Goal: Find specific page/section: Find specific page/section

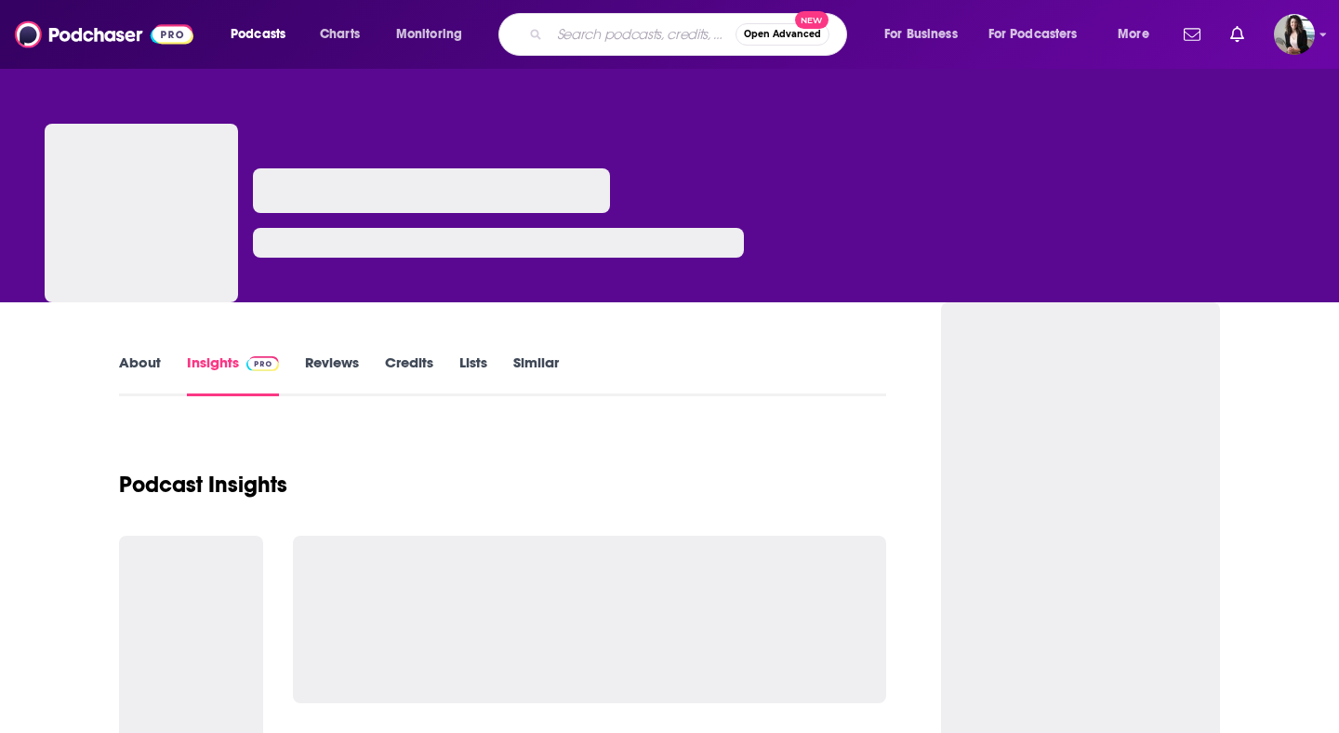
click at [621, 37] on input "Search podcasts, credits, & more..." at bounding box center [643, 35] width 186 height 30
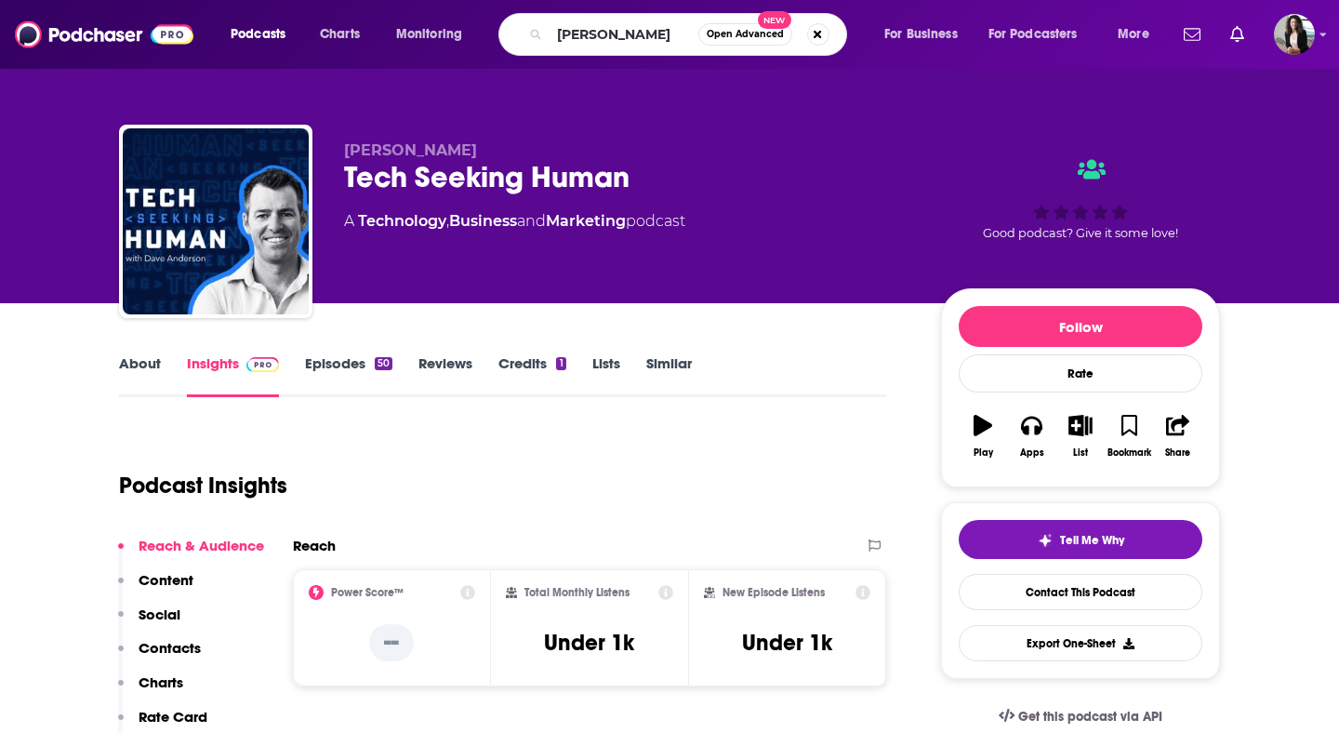
type input "[PERSON_NAME]"
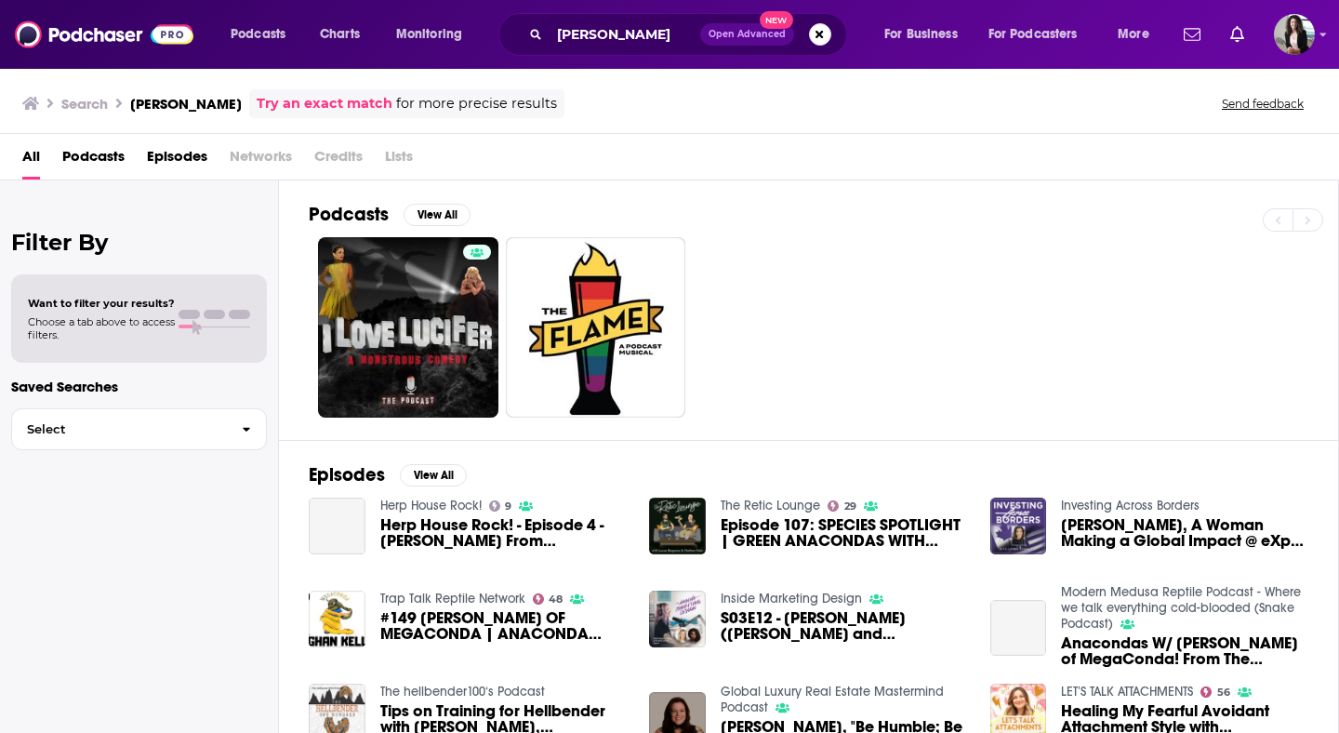
click at [627, 12] on div "Podcasts Charts Monitoring [PERSON_NAME] Open Advanced New For Business For Pod…" at bounding box center [669, 34] width 1339 height 69
click at [628, 20] on input "[PERSON_NAME]" at bounding box center [625, 35] width 151 height 30
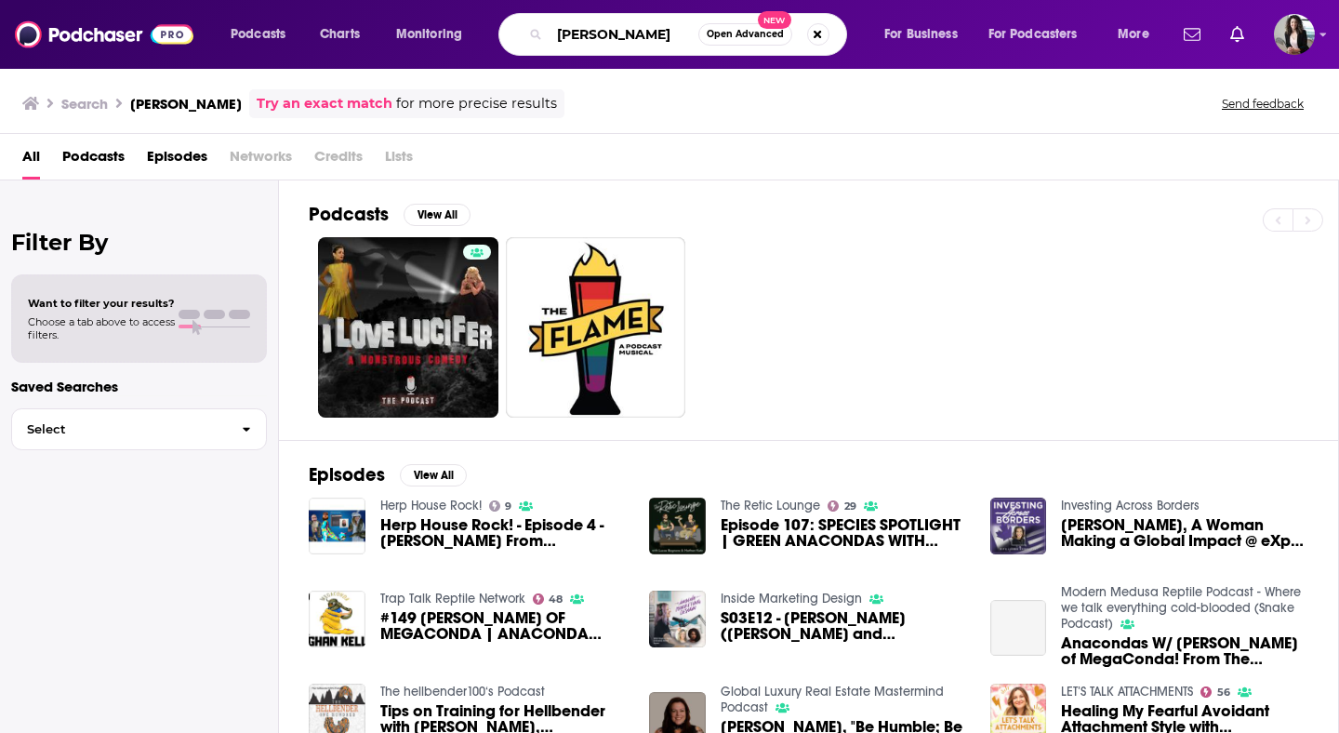
click at [628, 20] on input "[PERSON_NAME]" at bounding box center [624, 35] width 149 height 30
paste input "The [PERSON_NAME] Show"
type input "The [PERSON_NAME] Show"
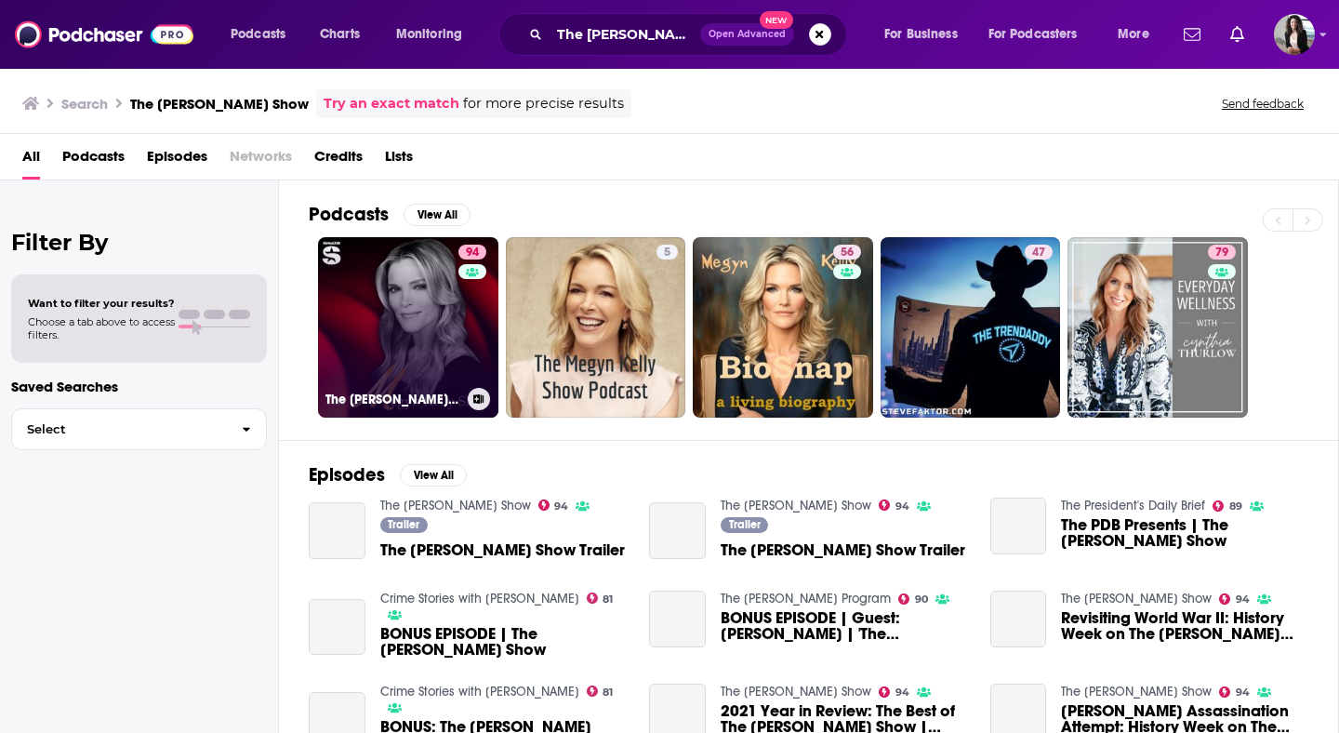
click at [410, 301] on link "94 The [PERSON_NAME] Show" at bounding box center [408, 327] width 180 height 180
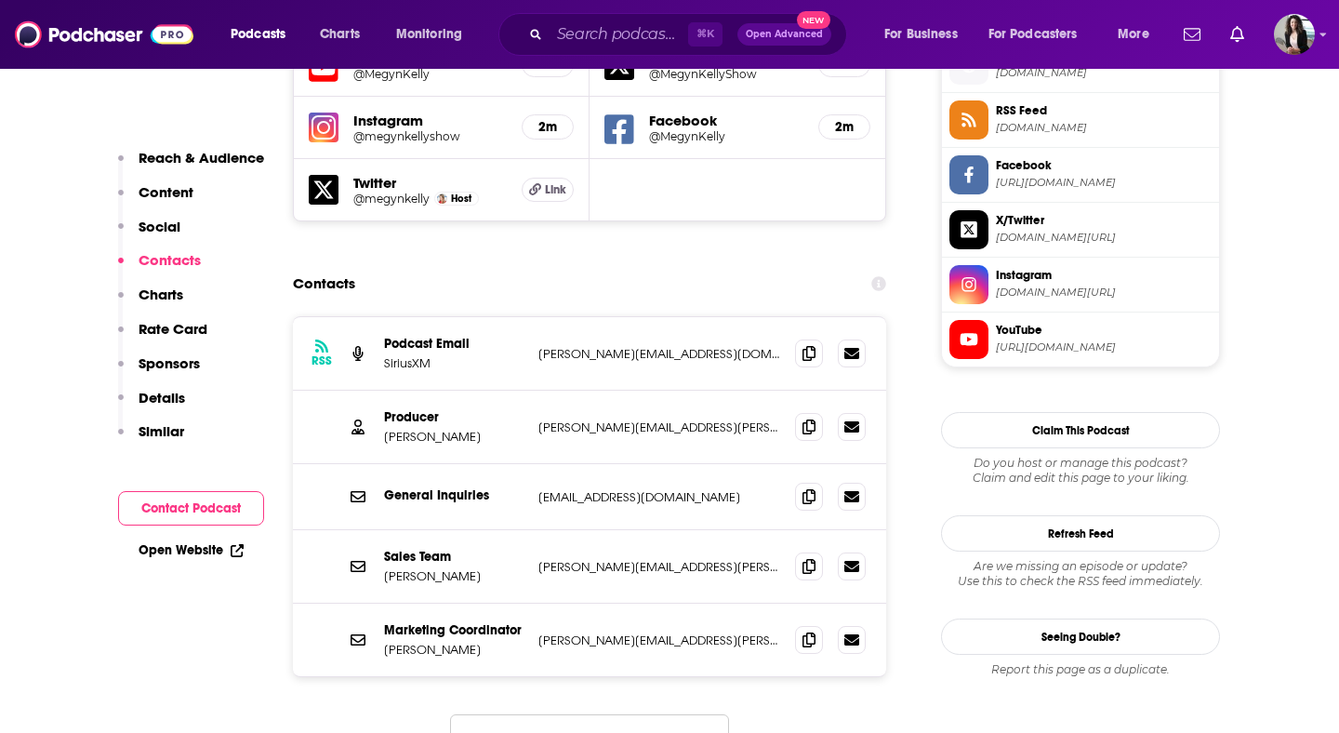
scroll to position [1724, 0]
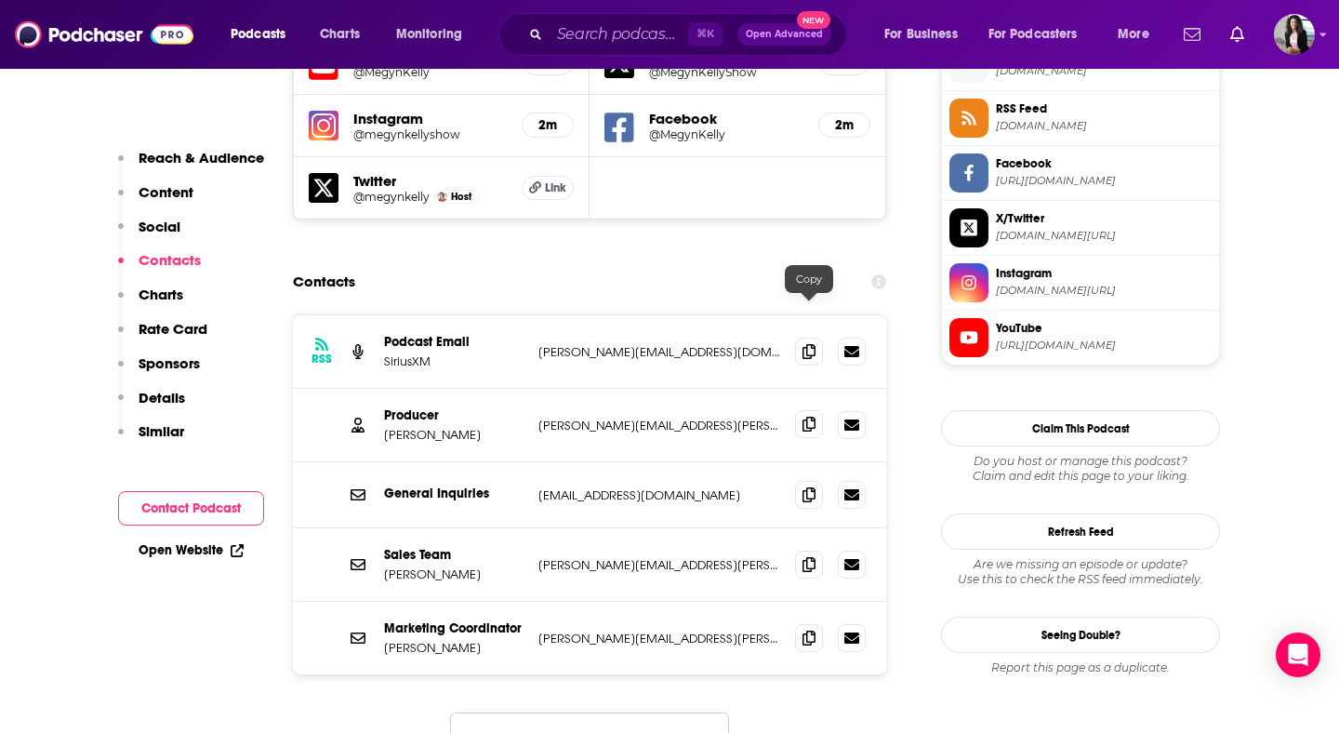
click at [812, 410] on span at bounding box center [809, 424] width 28 height 28
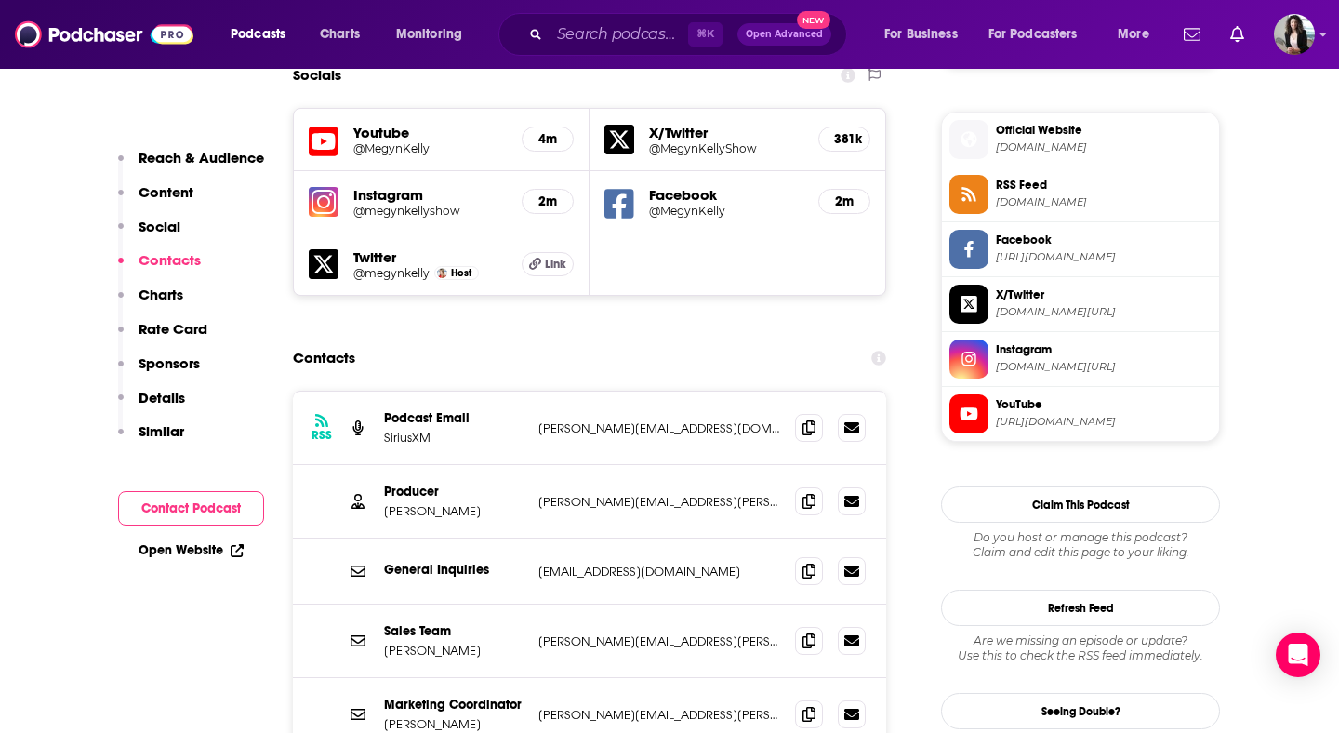
scroll to position [1613, 0]
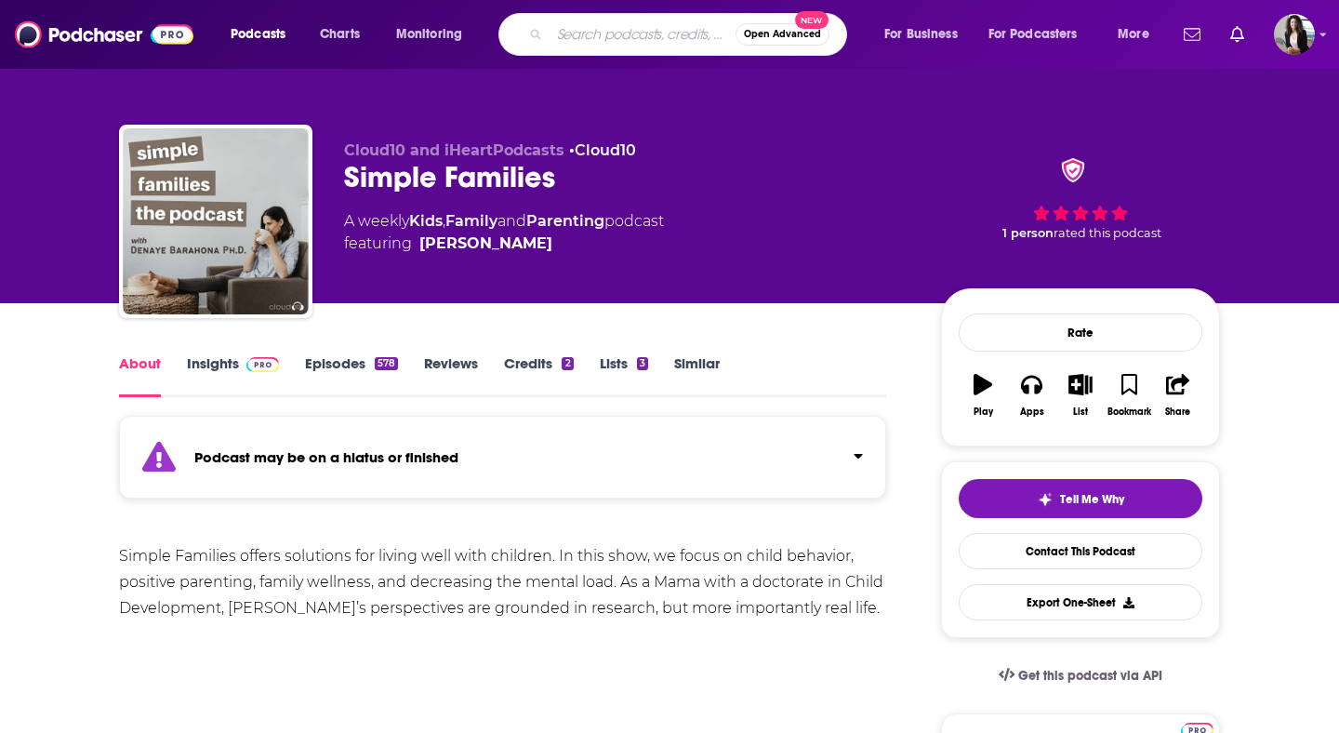
click at [586, 34] on input "Search podcasts, credits, & more..." at bounding box center [643, 35] width 186 height 30
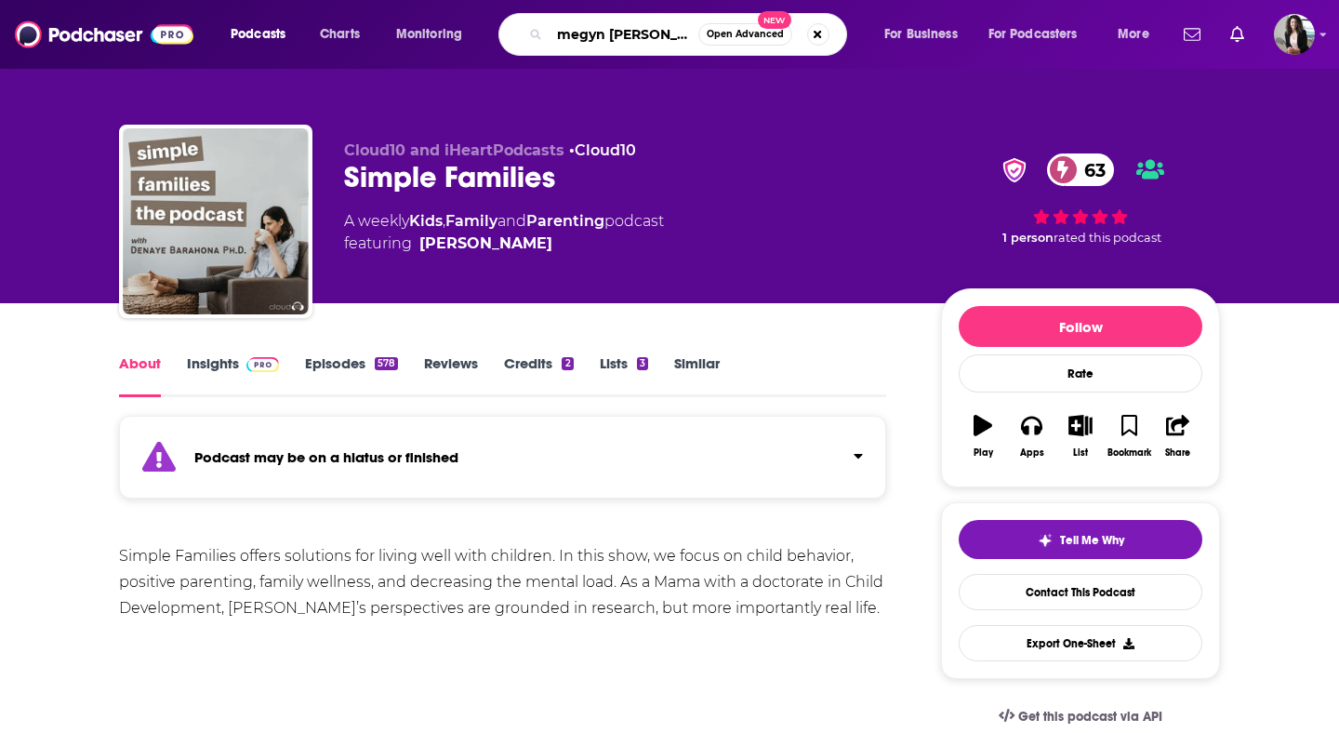
type input "megyn kelley"
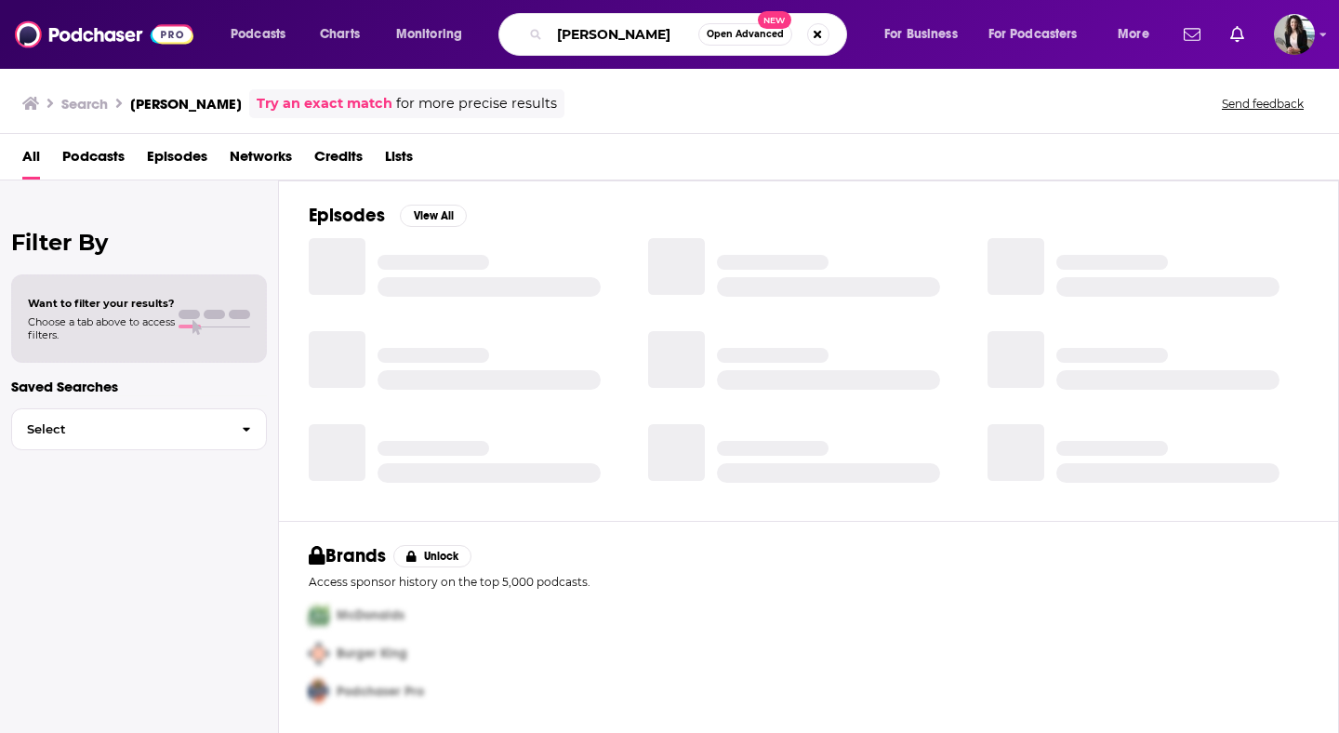
click at [667, 34] on input "megyn kelley" at bounding box center [624, 35] width 149 height 30
type input "megyn kelly"
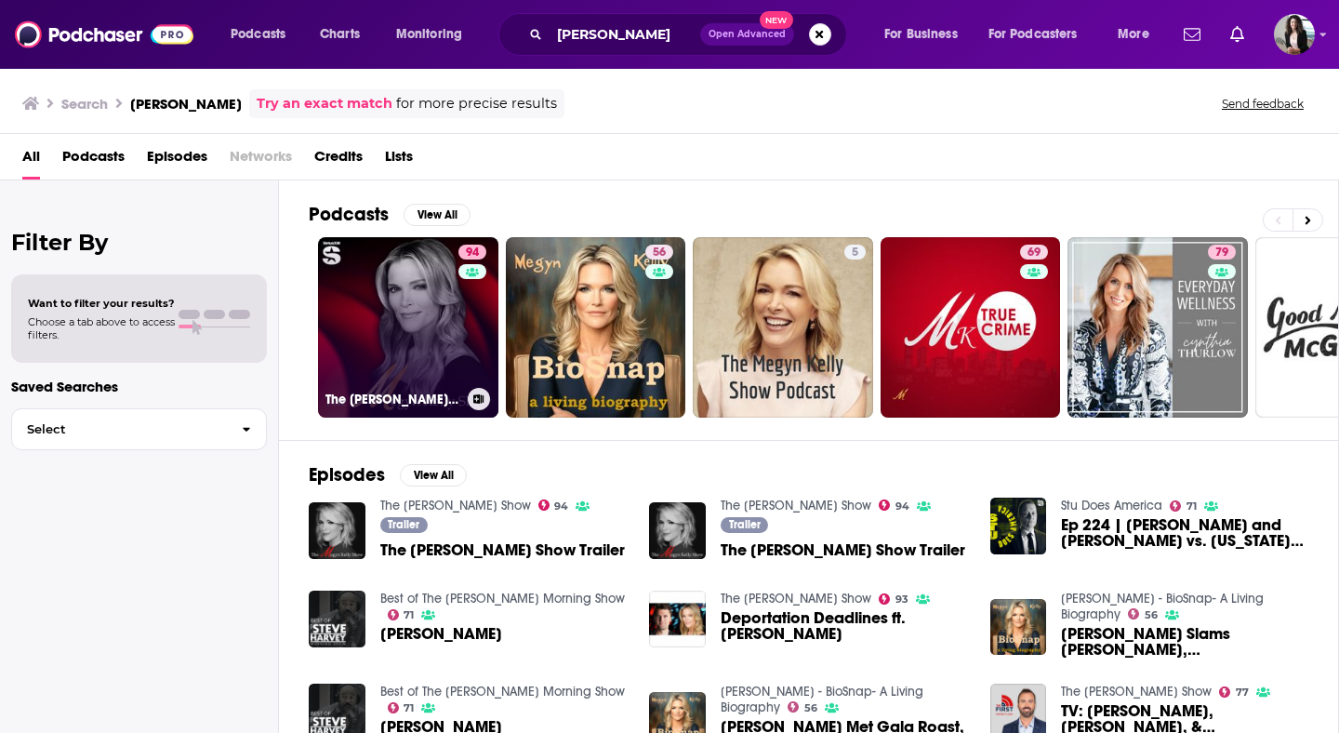
click at [427, 295] on link "94 The [PERSON_NAME] Show" at bounding box center [408, 327] width 180 height 180
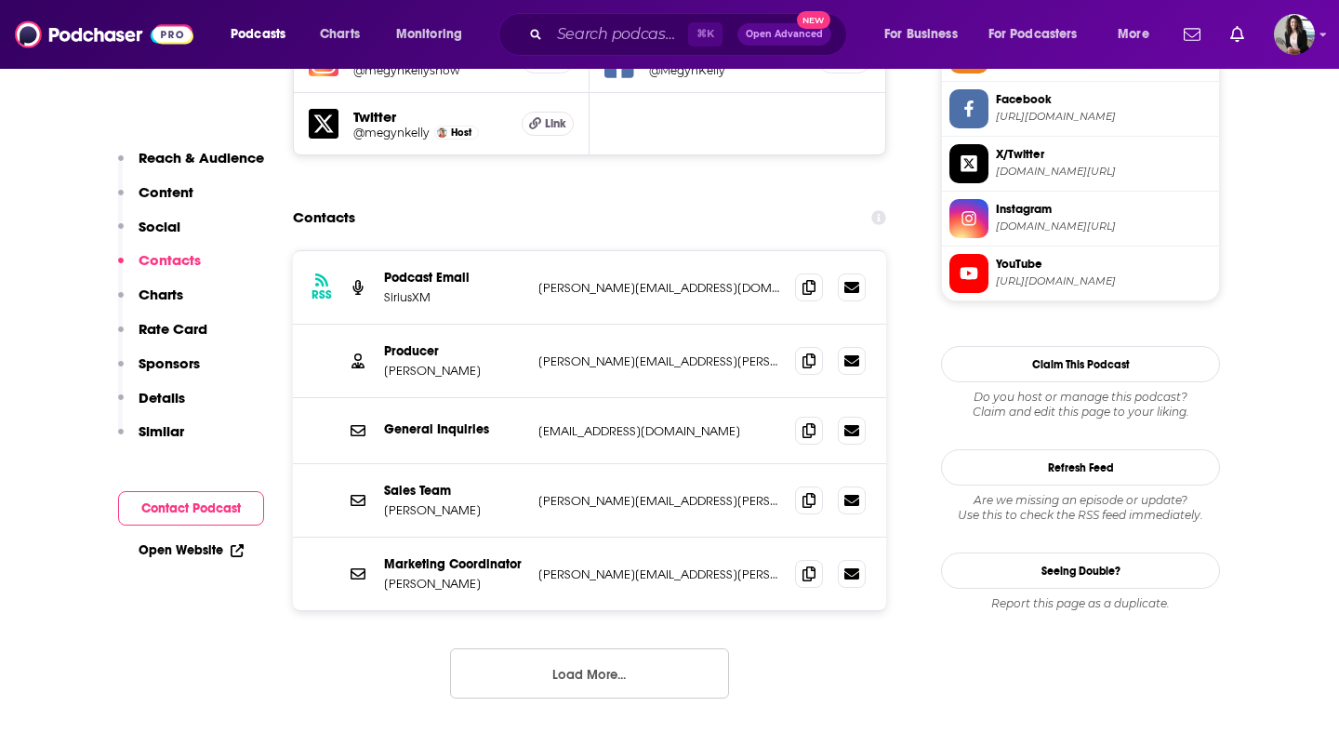
scroll to position [1786, 0]
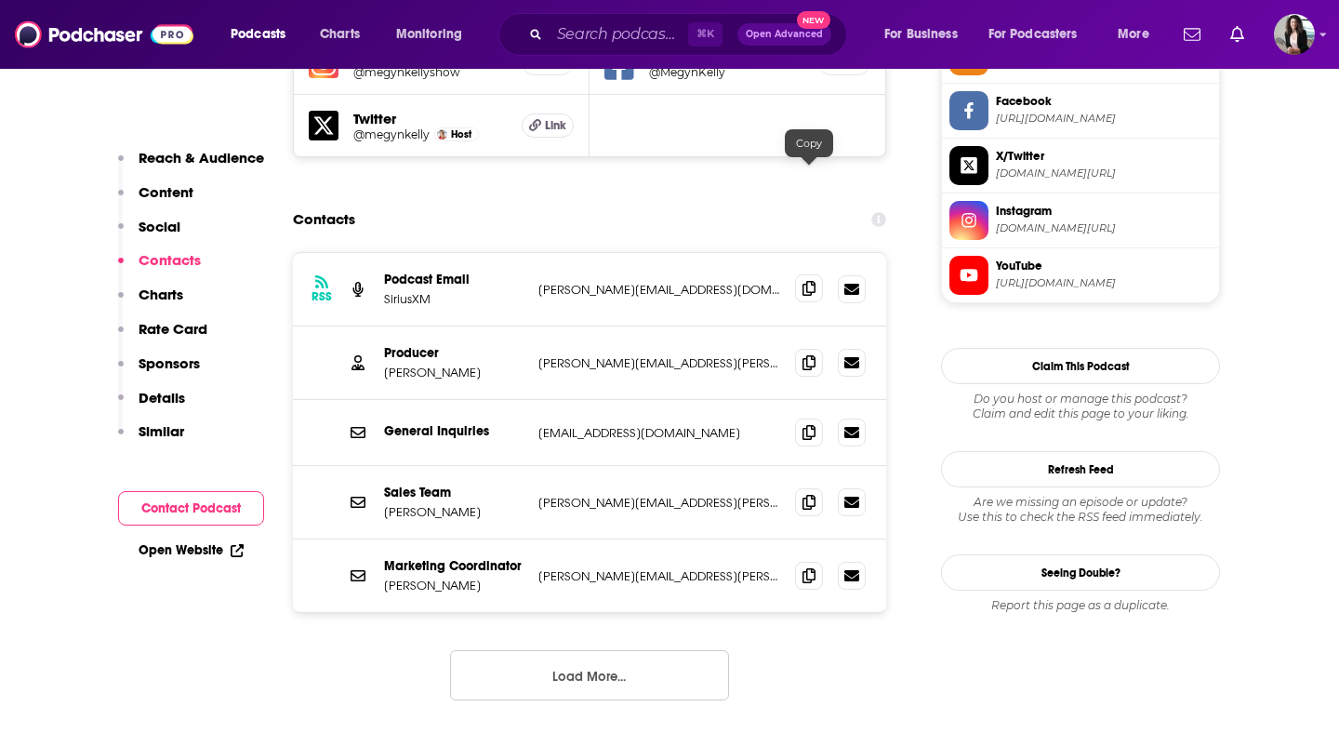
click at [805, 281] on icon at bounding box center [809, 288] width 13 height 15
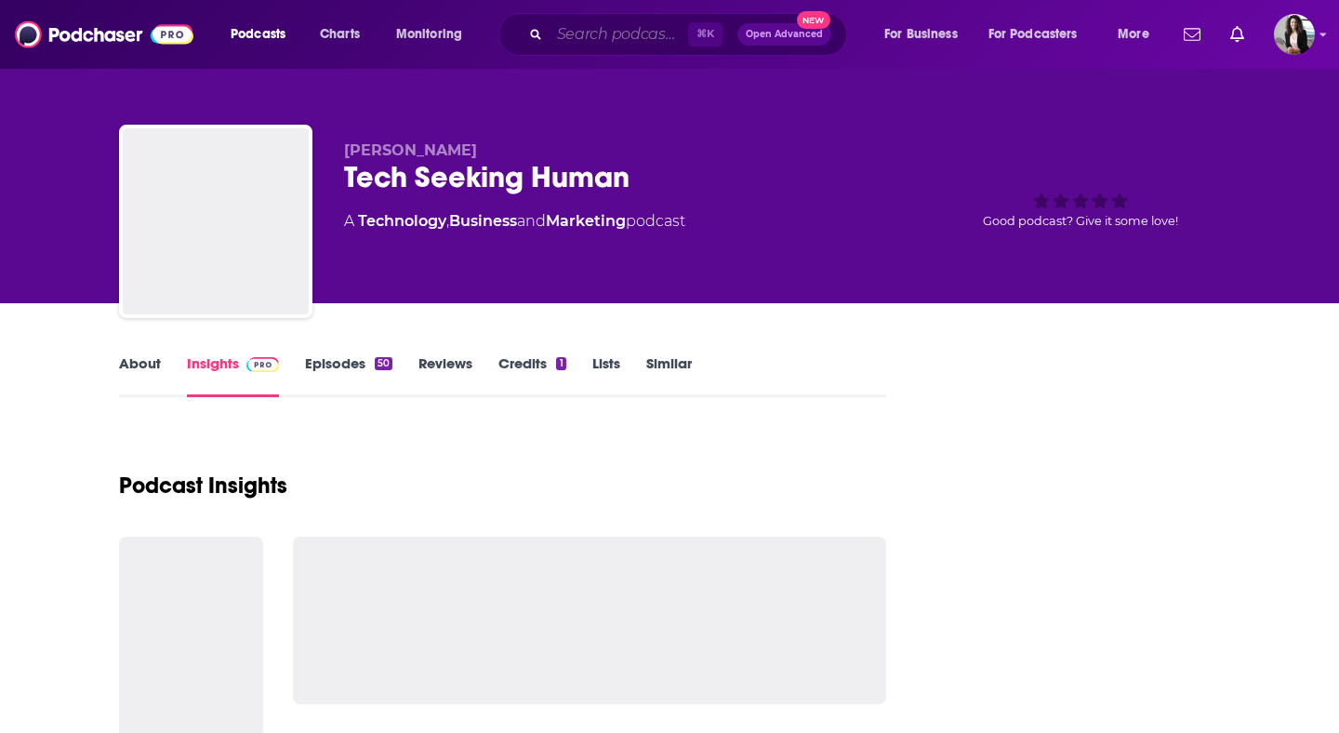
click at [614, 33] on input "Search podcasts, credits, & more..." at bounding box center [619, 35] width 139 height 30
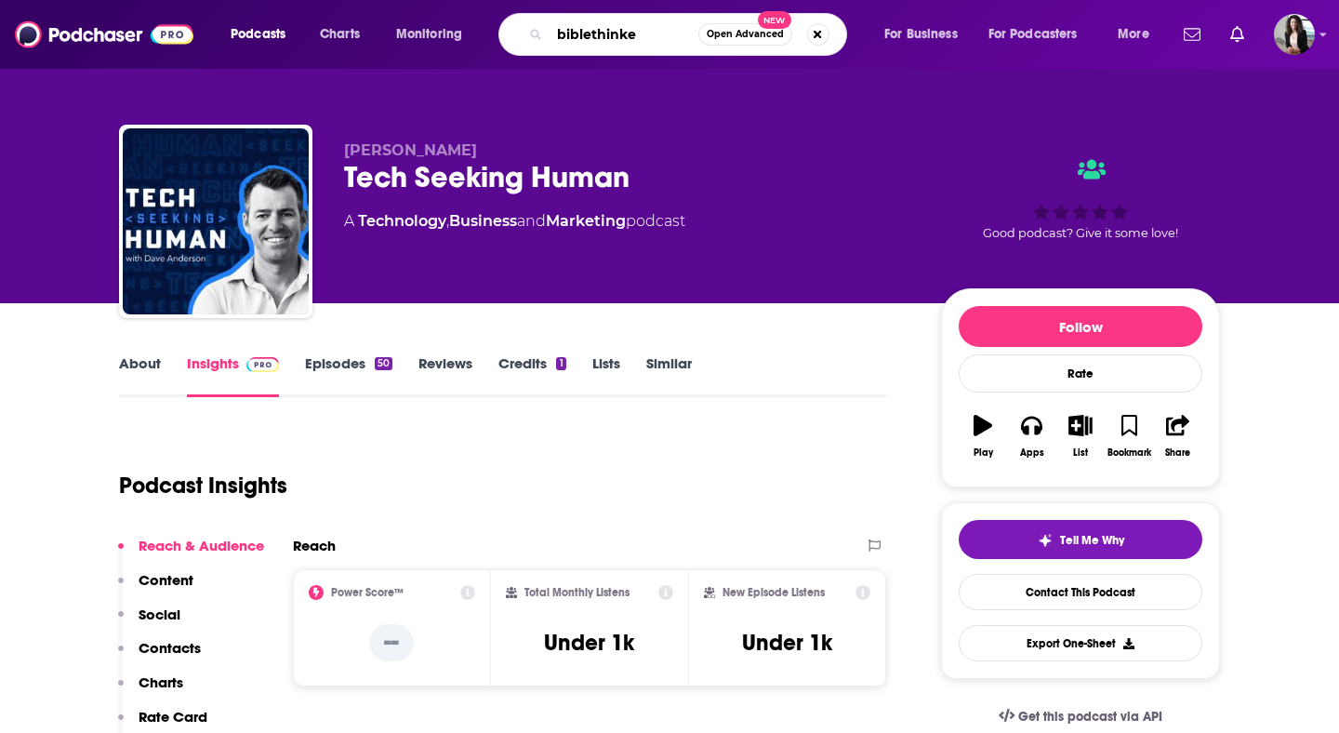
type input "biblethinker"
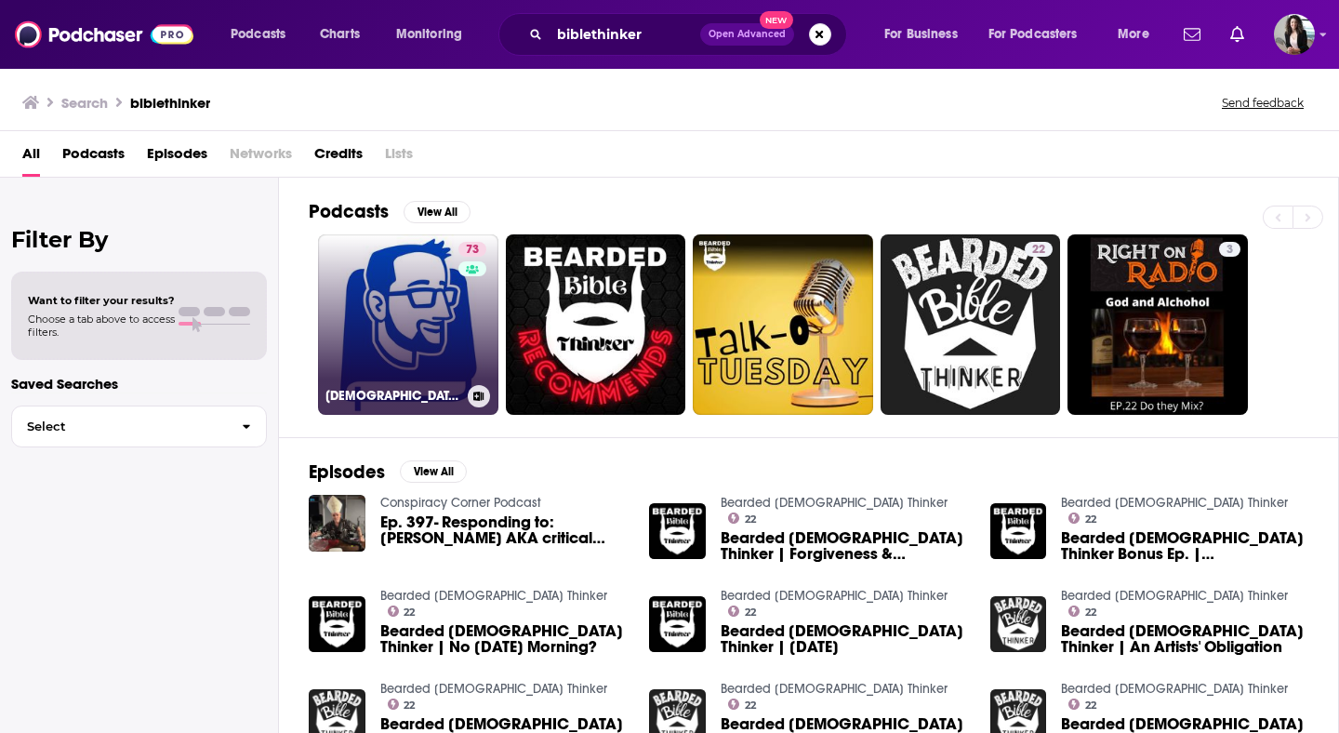
click at [407, 264] on link "73 BibleThinker" at bounding box center [408, 324] width 180 height 180
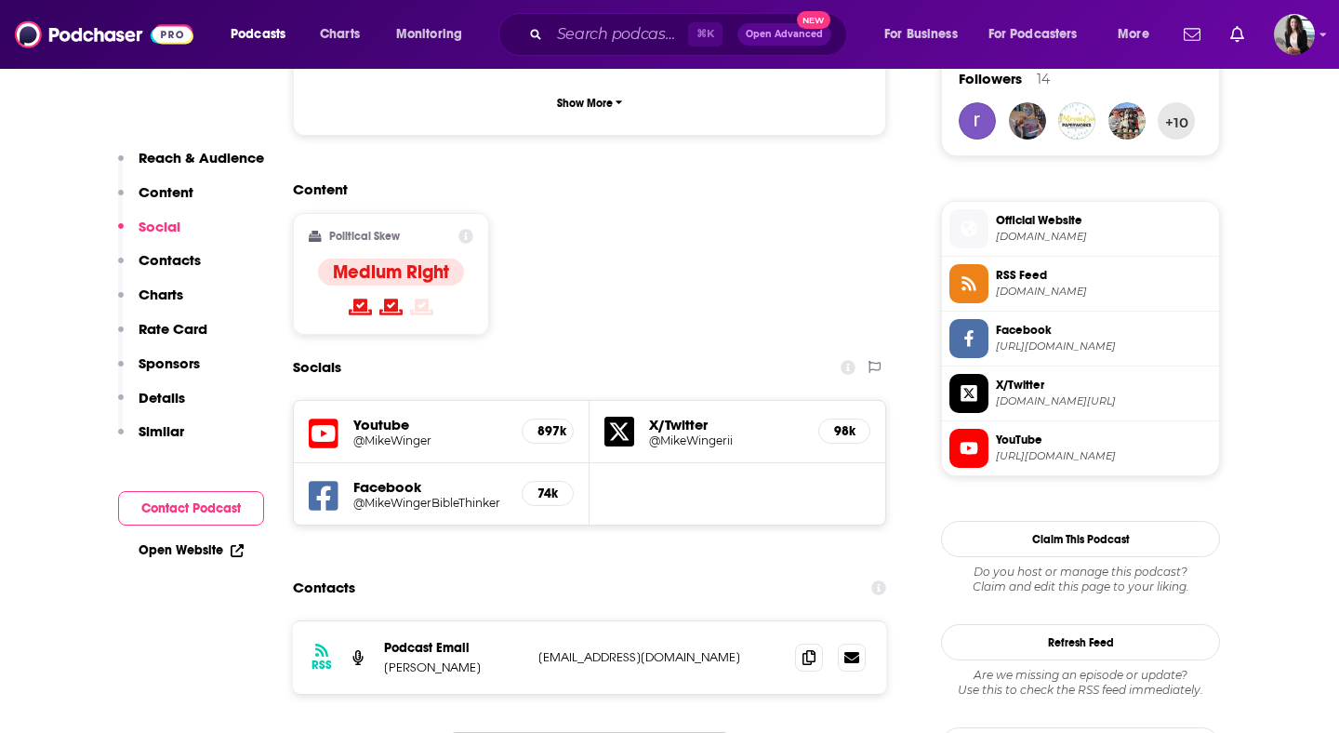
scroll to position [1685, 0]
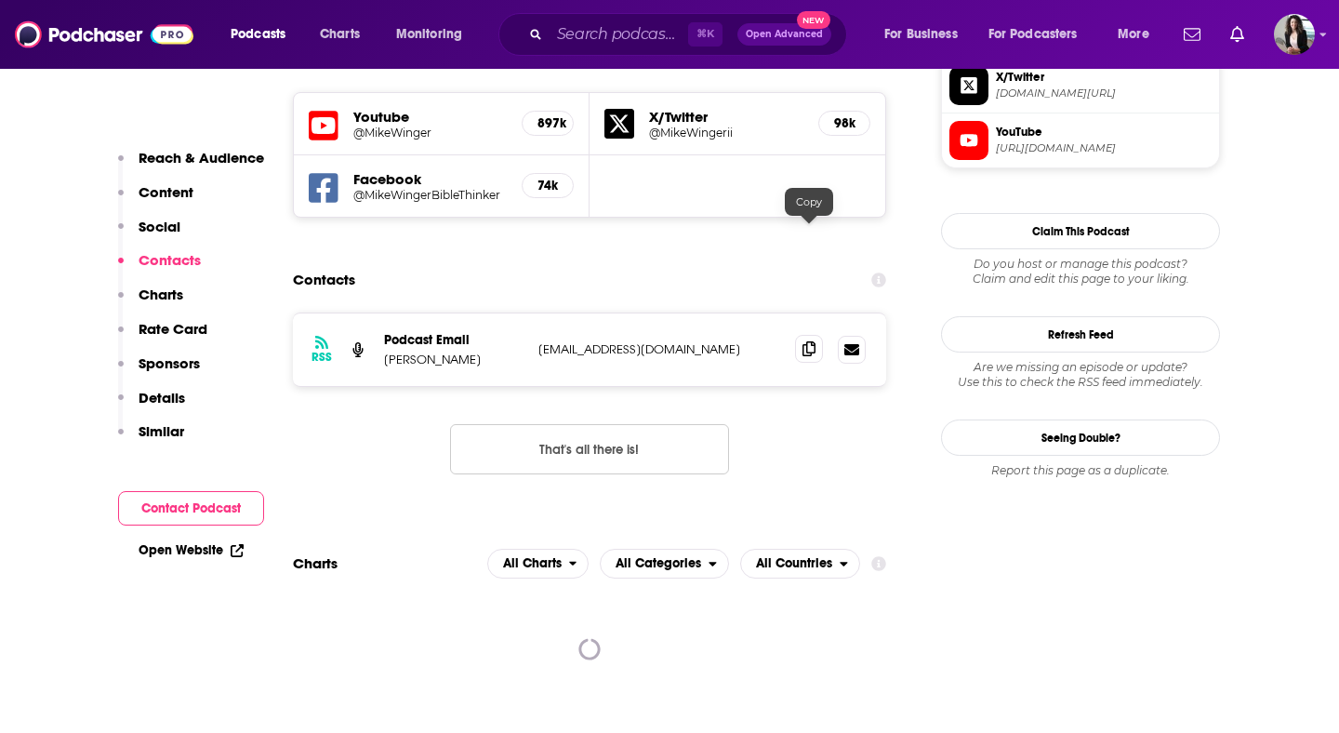
click at [803, 341] on icon at bounding box center [809, 348] width 13 height 15
